Goal: Find specific page/section: Find specific page/section

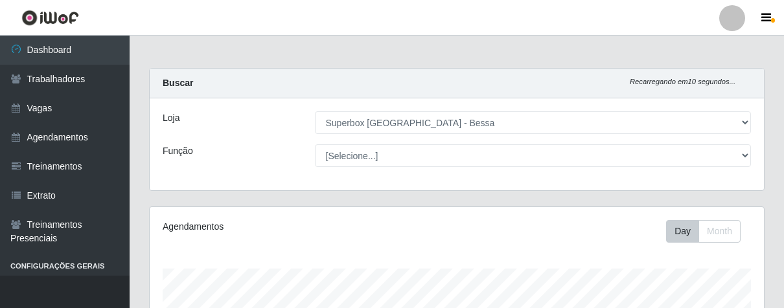
select select "206"
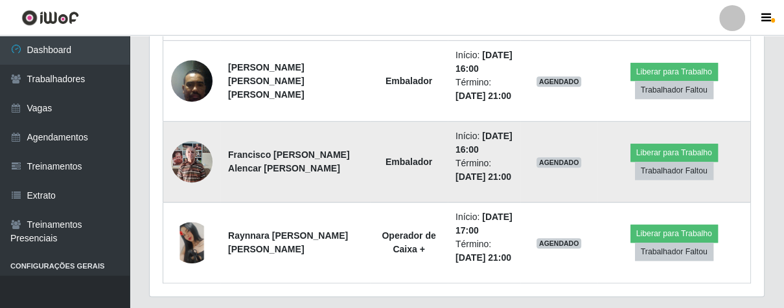
scroll to position [393, 0]
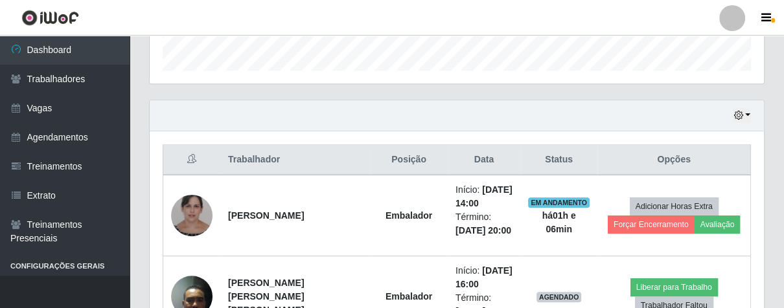
drag, startPoint x: 78, startPoint y: 106, endPoint x: 150, endPoint y: 106, distance: 72.6
click at [78, 106] on link "Vagas" at bounding box center [65, 108] width 130 height 29
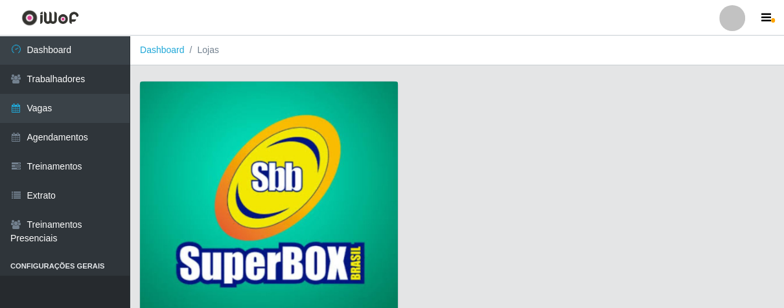
scroll to position [99, 0]
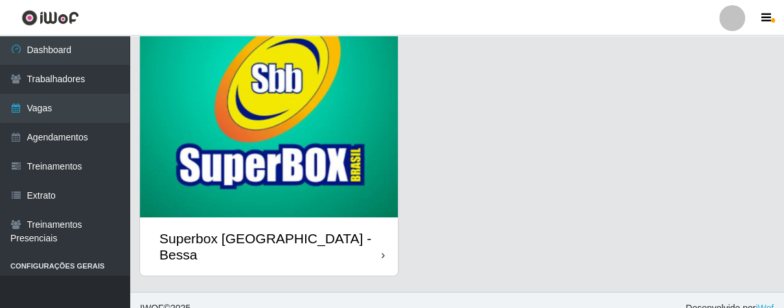
click at [371, 244] on div "Superbox [GEOGRAPHIC_DATA] - Bessa" at bounding box center [269, 247] width 258 height 58
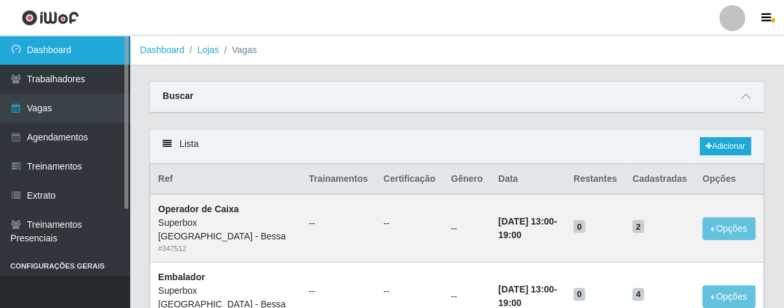
click at [72, 51] on link "Dashboard" at bounding box center [65, 50] width 130 height 29
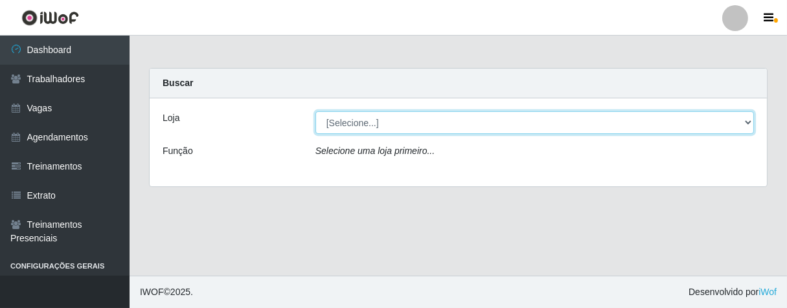
click at [482, 121] on select "[Selecione...] Superbox [GEOGRAPHIC_DATA] - Bessa" at bounding box center [535, 122] width 439 height 23
select select "206"
click at [316, 111] on select "[Selecione...] Superbox [GEOGRAPHIC_DATA] - Bessa" at bounding box center [535, 122] width 439 height 23
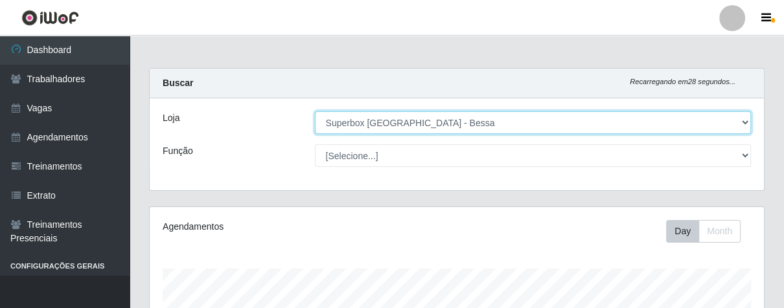
scroll to position [268, 614]
